Goal: Navigation & Orientation: Find specific page/section

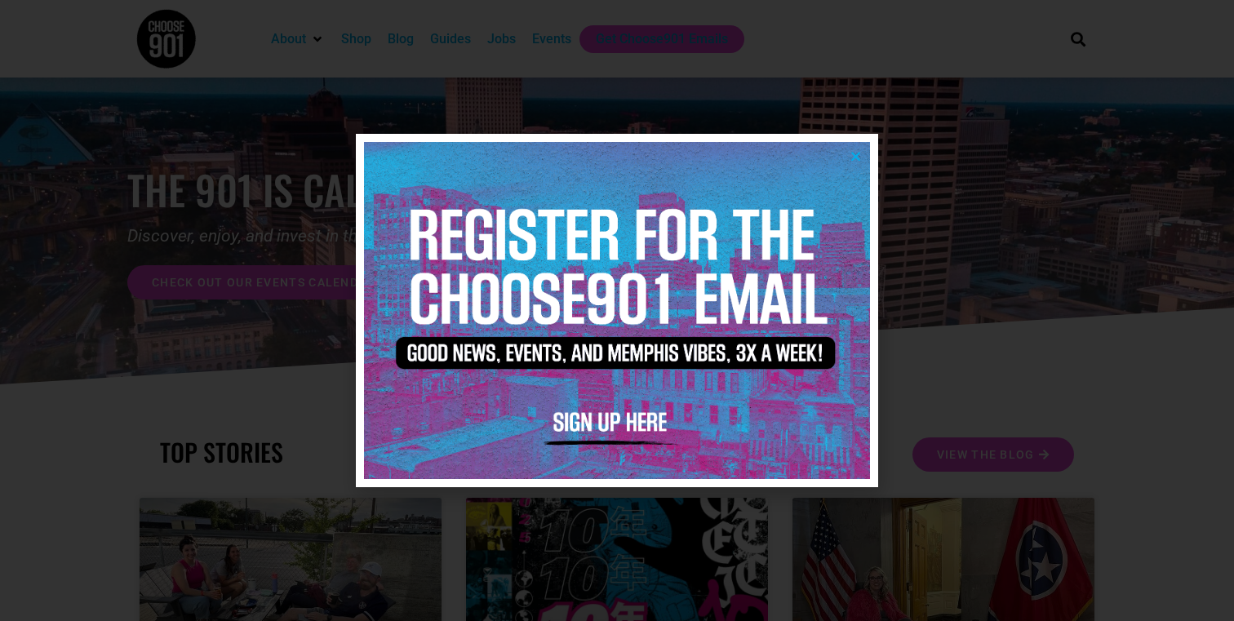
click at [864, 155] on img at bounding box center [617, 310] width 506 height 337
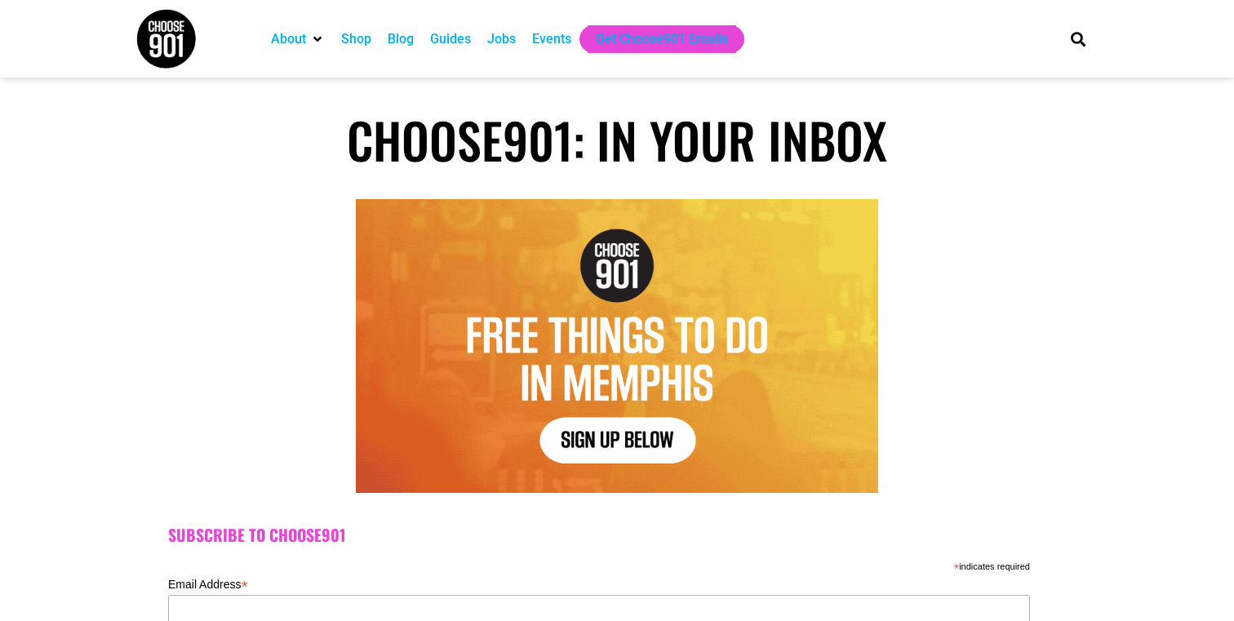
click at [164, 36] on img at bounding box center [166, 38] width 61 height 61
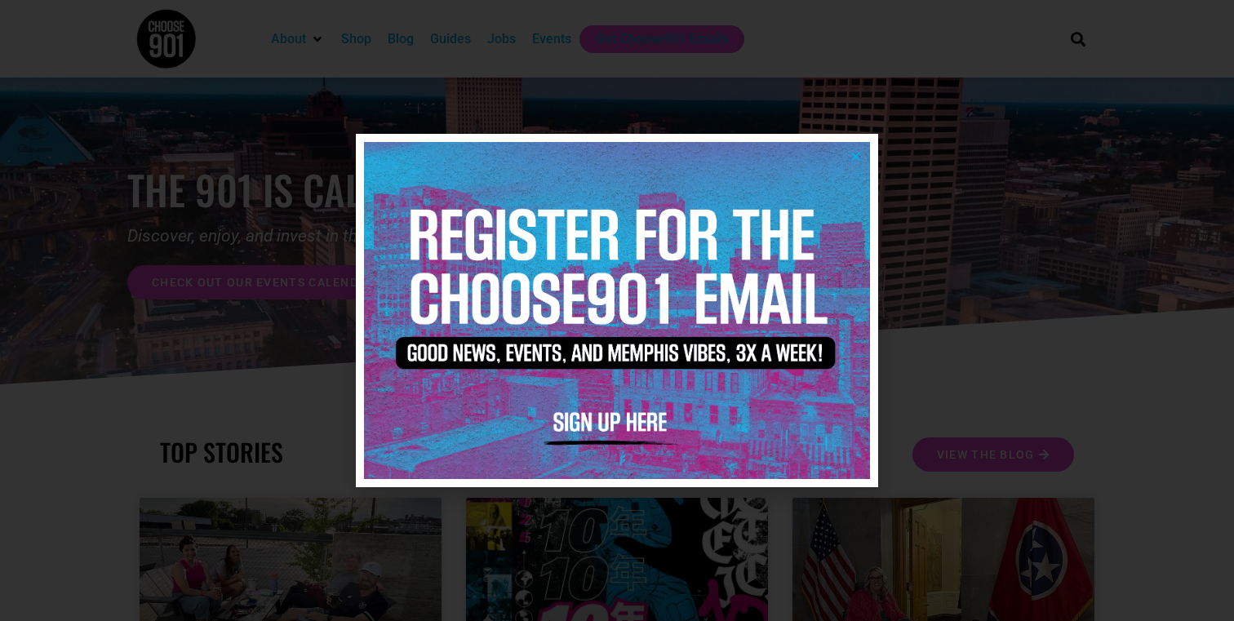
click at [857, 154] on icon "Close" at bounding box center [856, 156] width 12 height 12
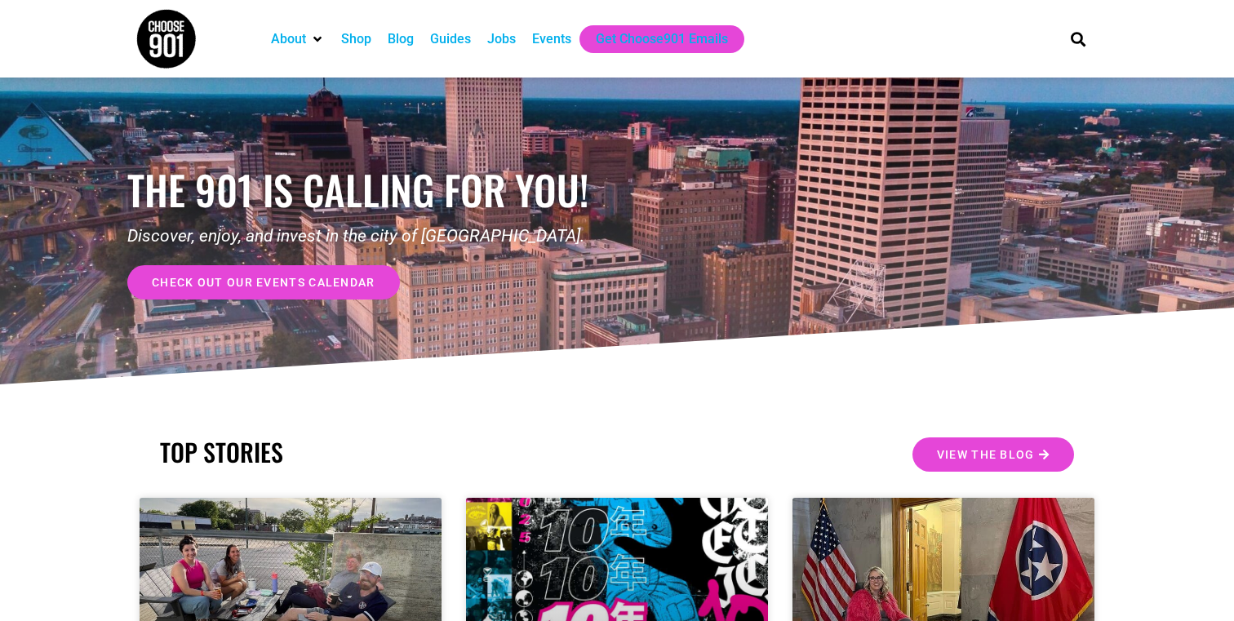
click at [556, 39] on div "Events" at bounding box center [551, 39] width 39 height 20
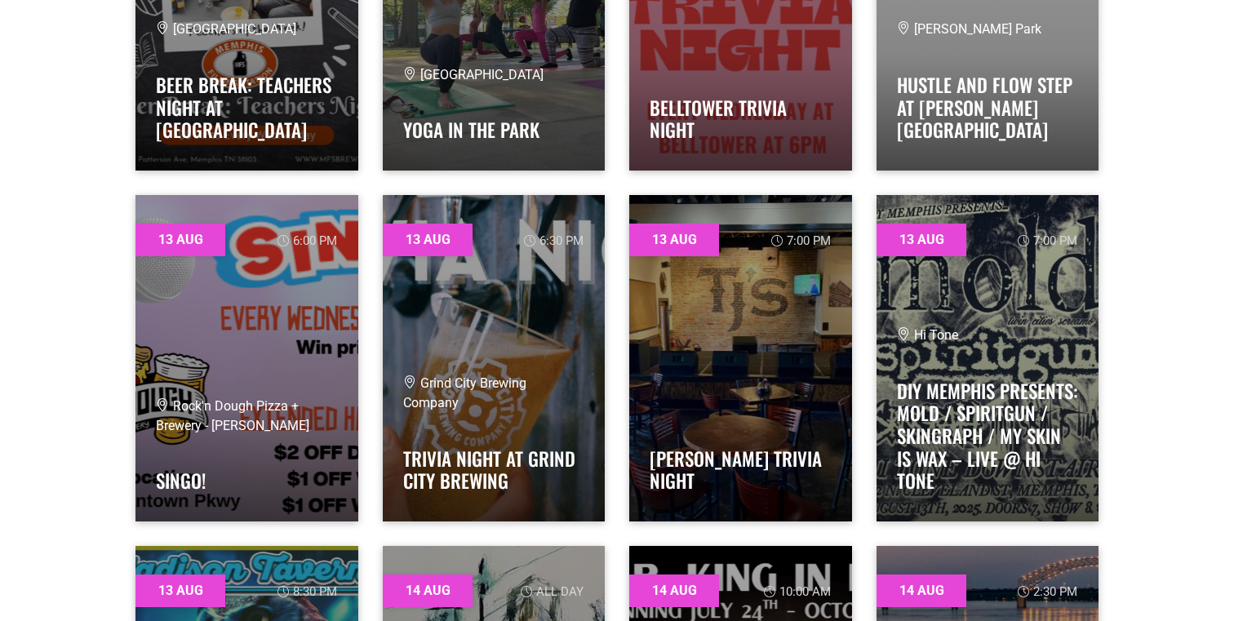
scroll to position [2222, 0]
